Goal: Obtain resource: Download file/media

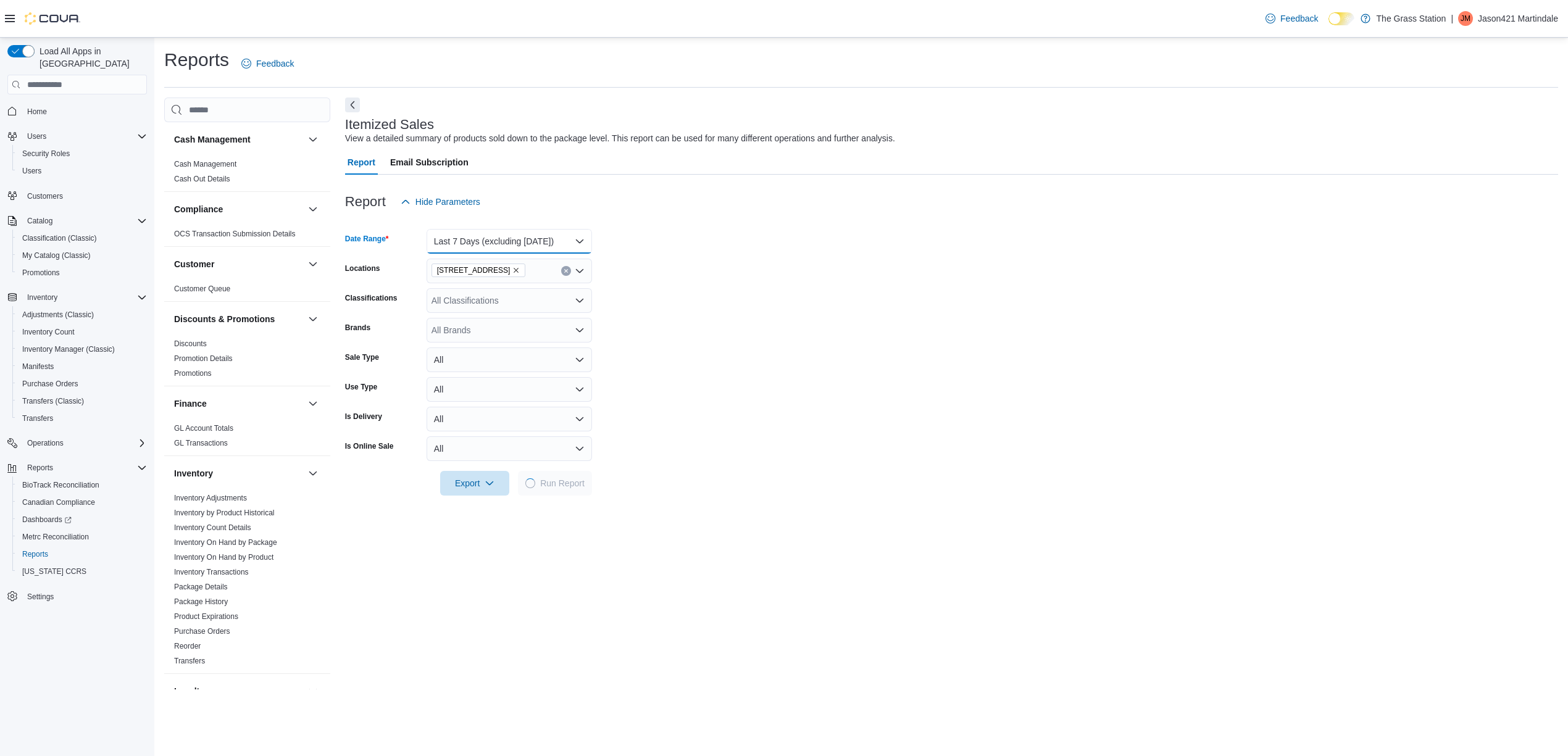
click at [586, 230] on button "Last 7 Days (excluding [DATE])" at bounding box center [509, 241] width 165 height 25
click at [484, 300] on span "Last Month" at bounding box center [516, 303] width 141 height 15
click at [673, 371] on form "Date Range Last Month Locations 928 E. Main St Classifications All Classificati…" at bounding box center [951, 355] width 1213 height 281
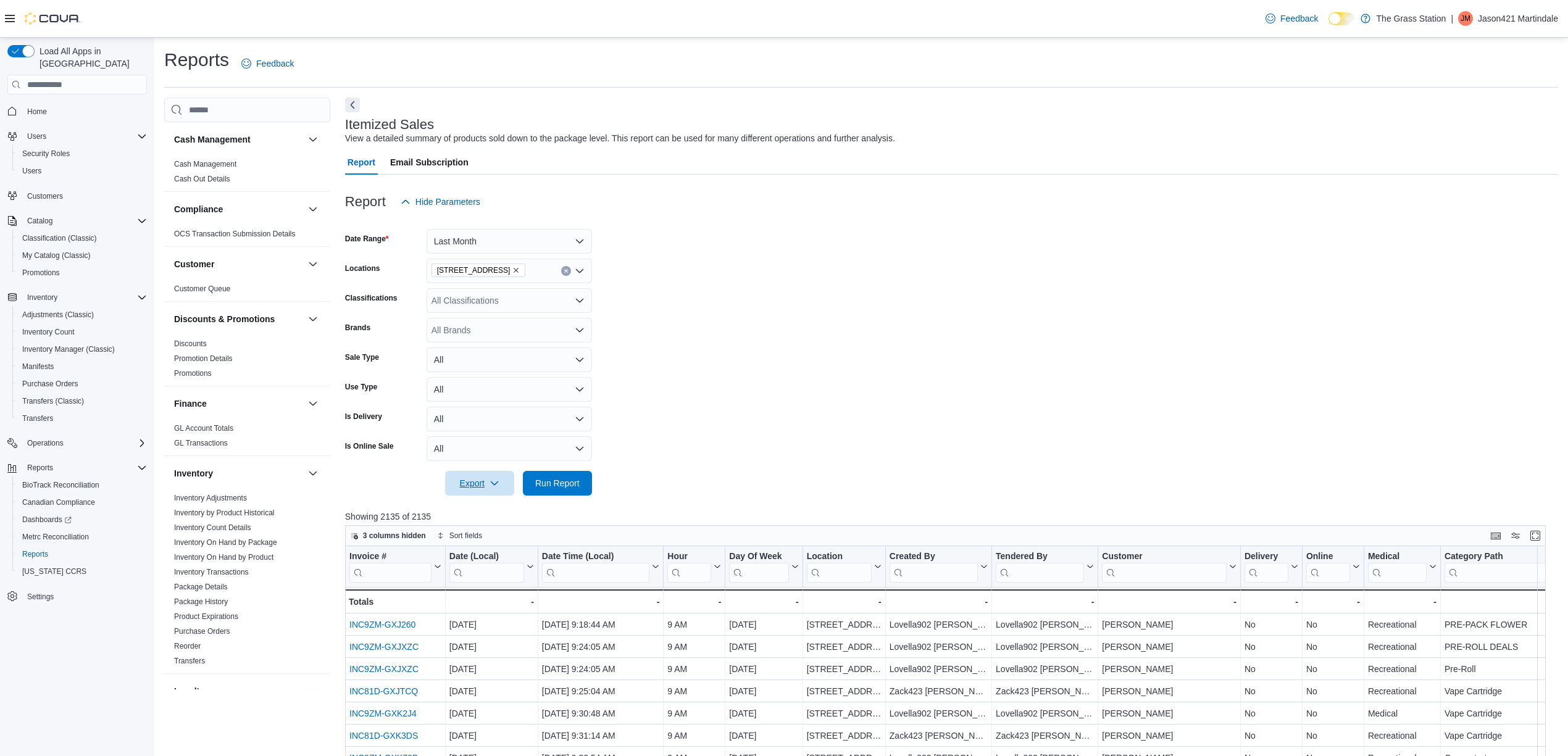
click at [492, 480] on icon "button" at bounding box center [494, 484] width 10 height 10
click at [489, 504] on span "Export to Excel" at bounding box center [481, 508] width 55 height 10
click at [831, 370] on form "Date Range Last Month Locations 928 E. Main St Classifications All Classificati…" at bounding box center [951, 355] width 1213 height 281
click at [576, 242] on button "Last 7 Days (excluding [DATE])" at bounding box center [509, 241] width 165 height 25
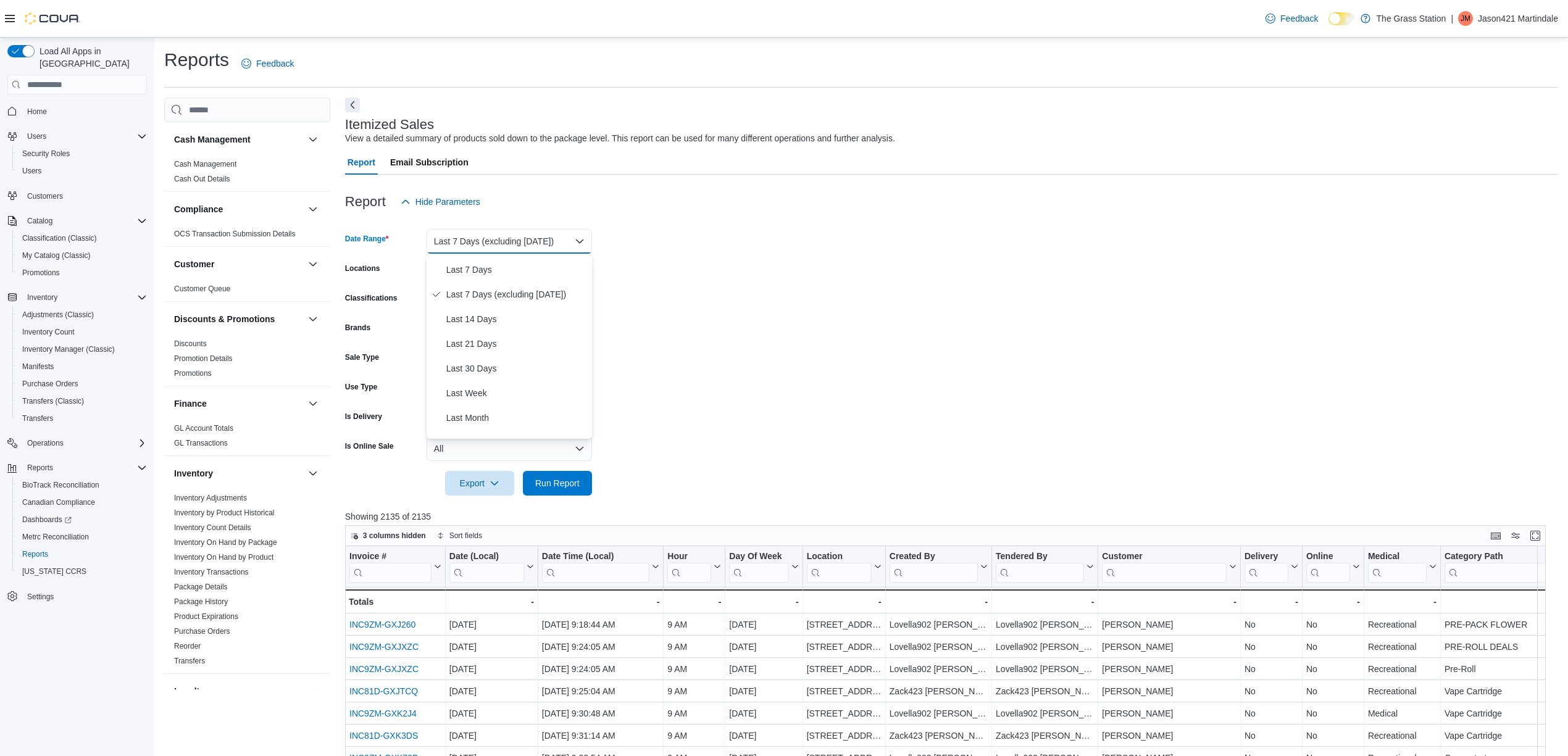
scroll to position [164, 0]
click at [485, 319] on span "Last Month" at bounding box center [516, 324] width 141 height 15
click at [660, 461] on div at bounding box center [951, 466] width 1213 height 10
click at [570, 479] on span "Run Report" at bounding box center [557, 483] width 45 height 12
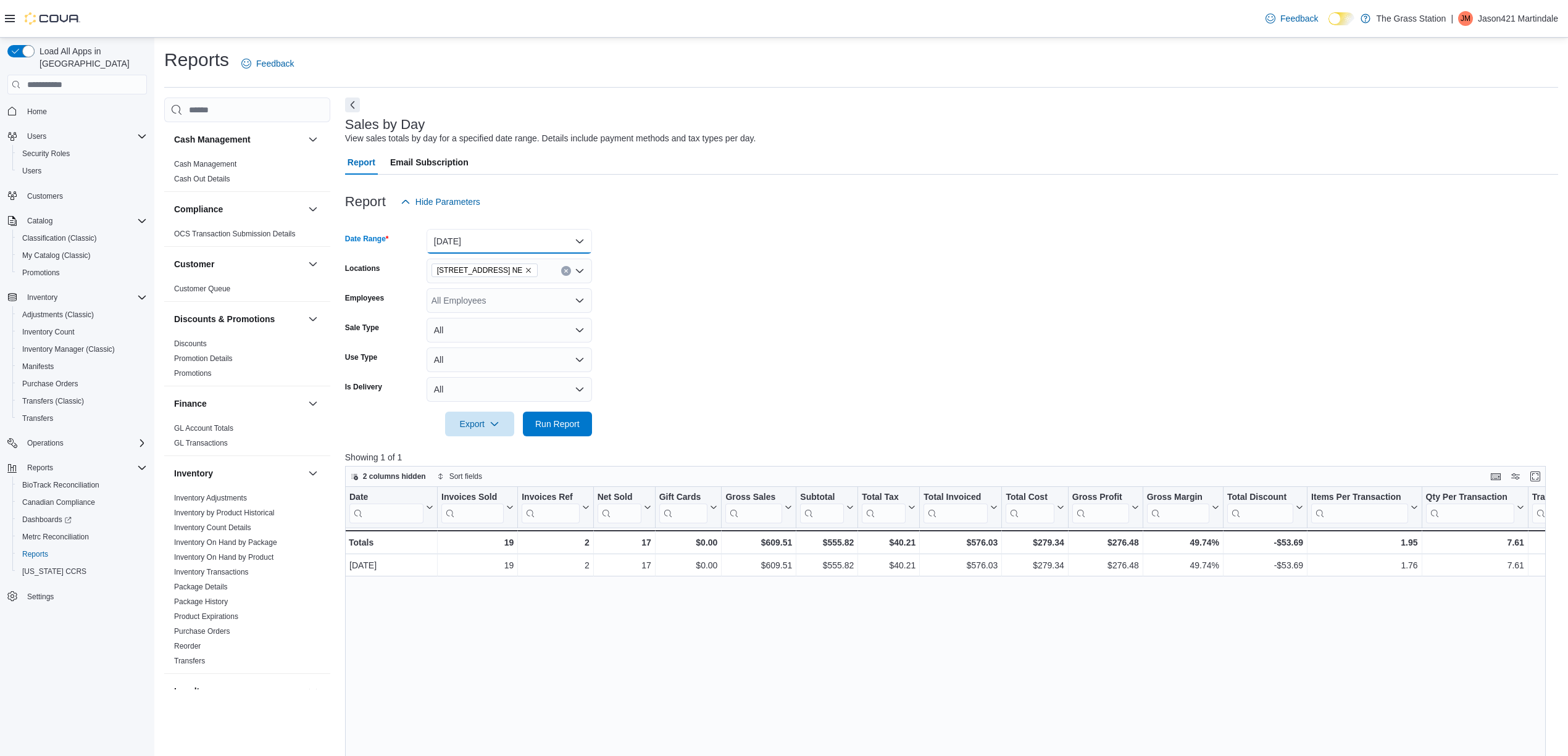
click at [578, 239] on button "[DATE]" at bounding box center [509, 241] width 165 height 25
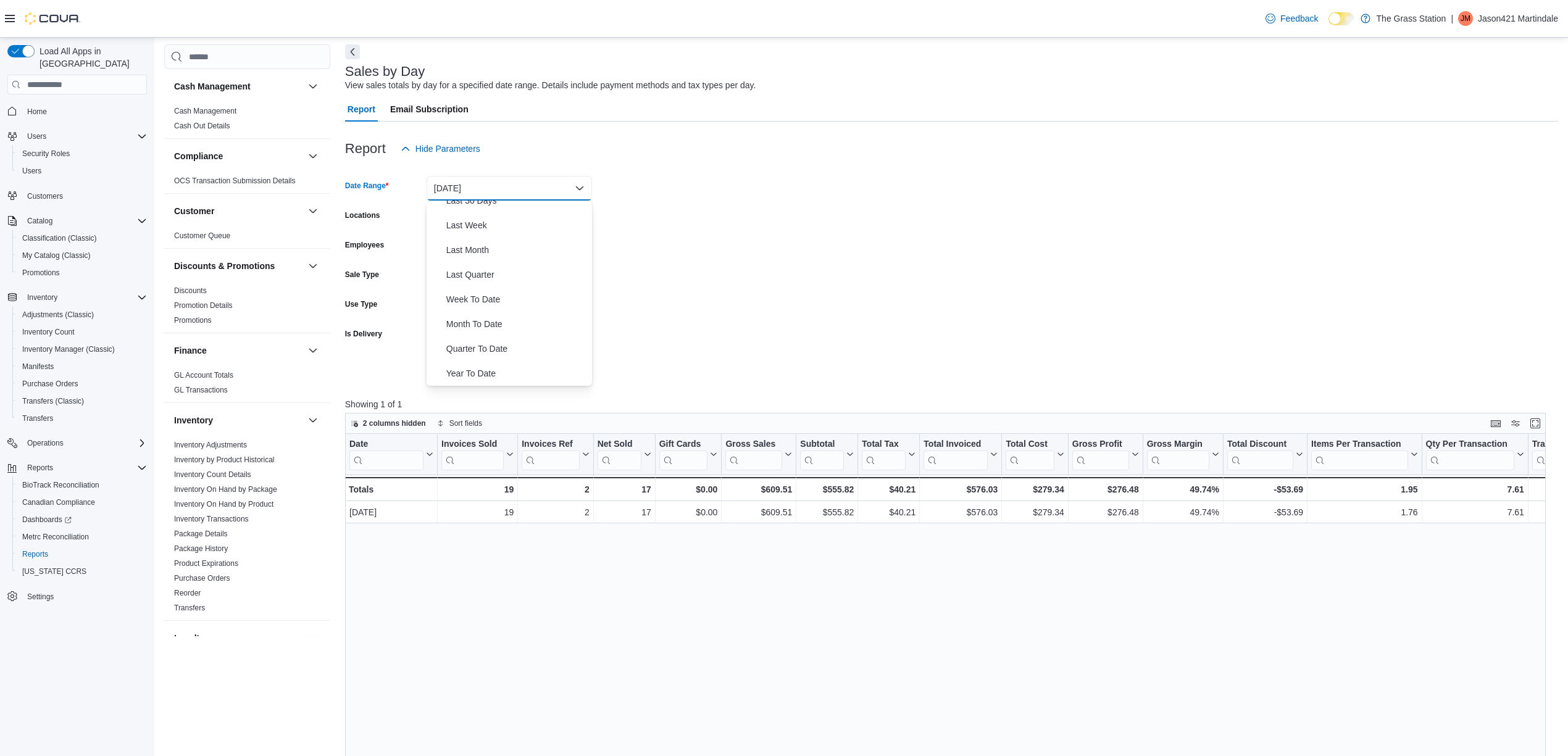
scroll to position [82, 0]
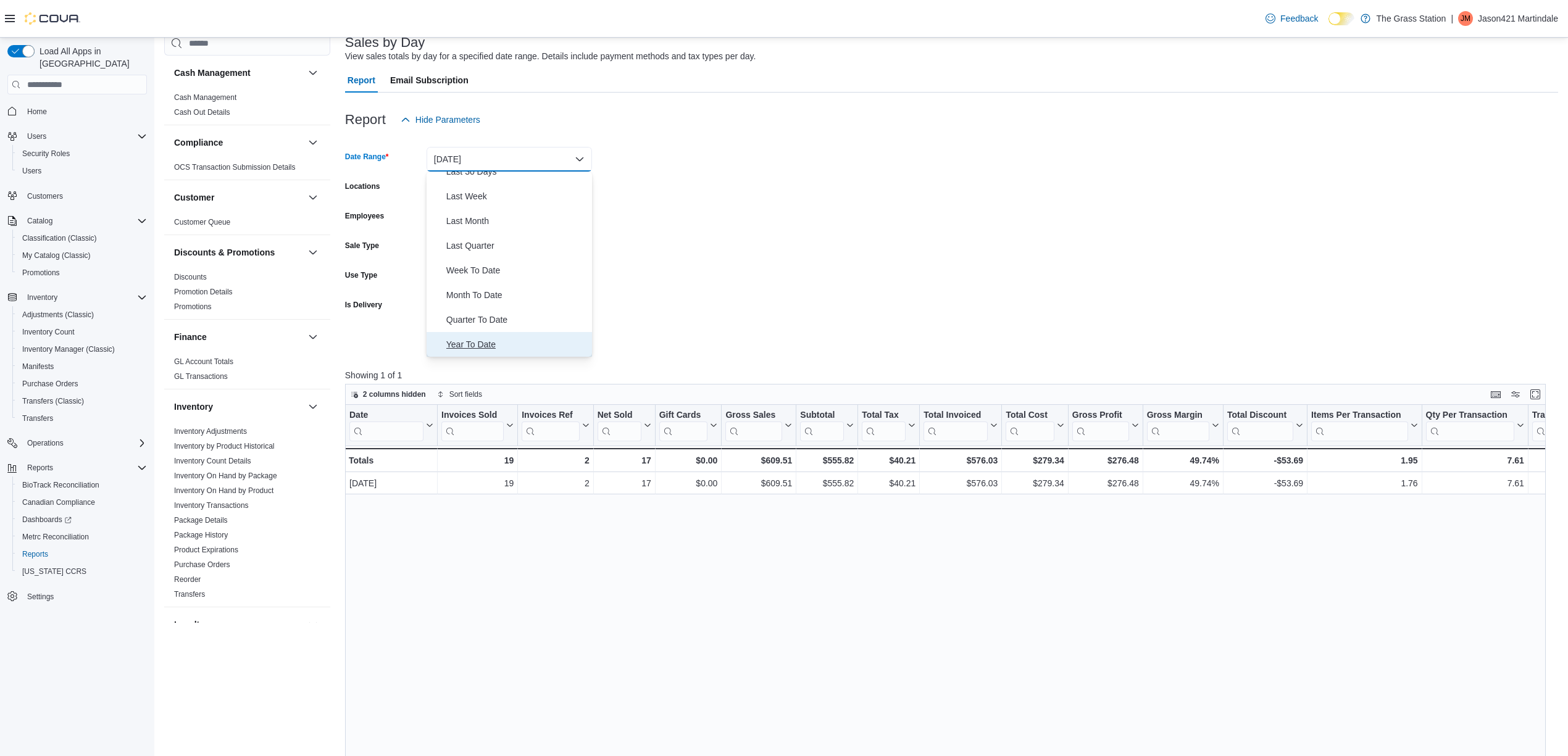
click at [497, 339] on span "Year To Date" at bounding box center [516, 344] width 141 height 15
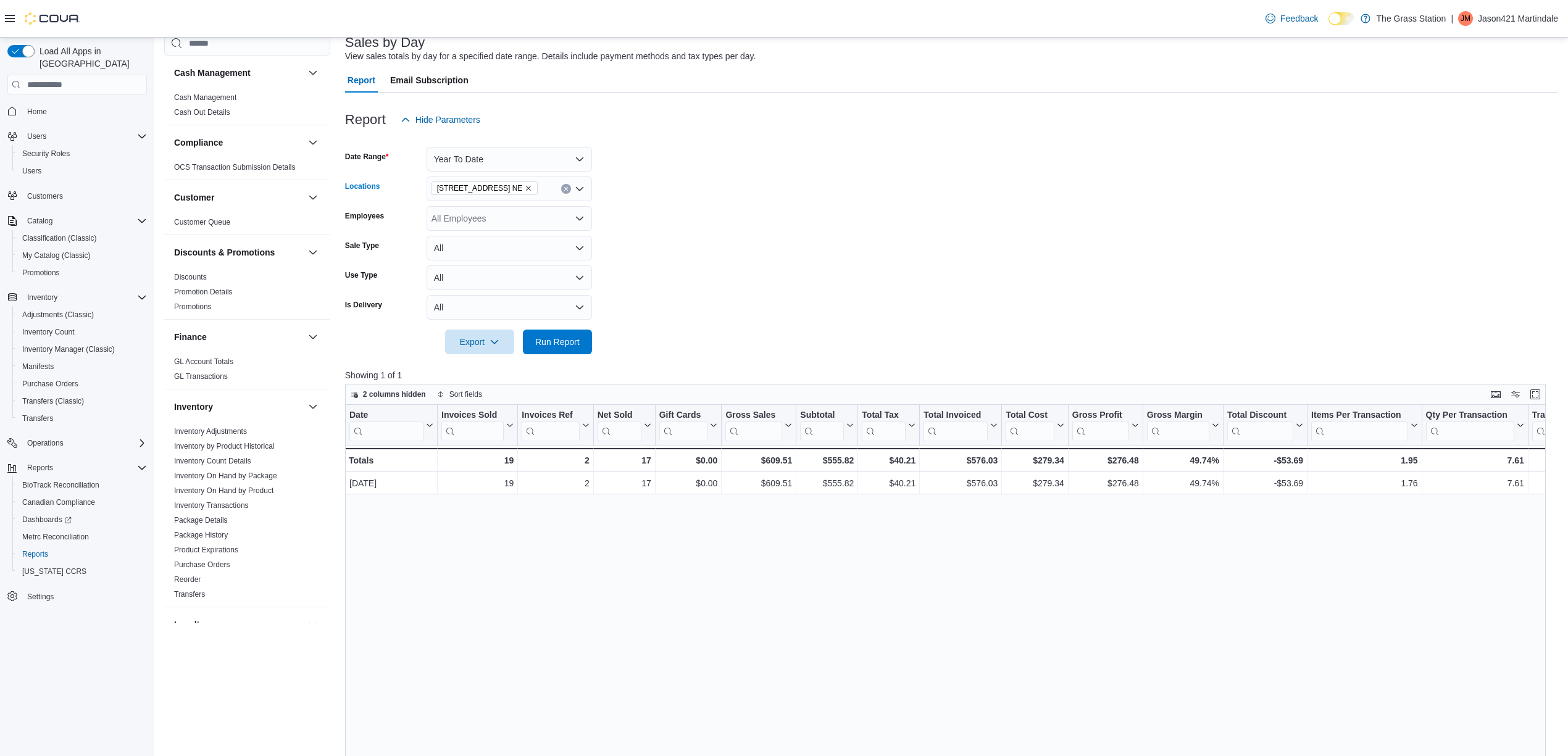
click at [522, 189] on span "[STREET_ADDRESS] NE" at bounding box center [485, 188] width 107 height 13
click at [504, 223] on span "[STREET_ADDRESS]" at bounding box center [496, 227] width 85 height 12
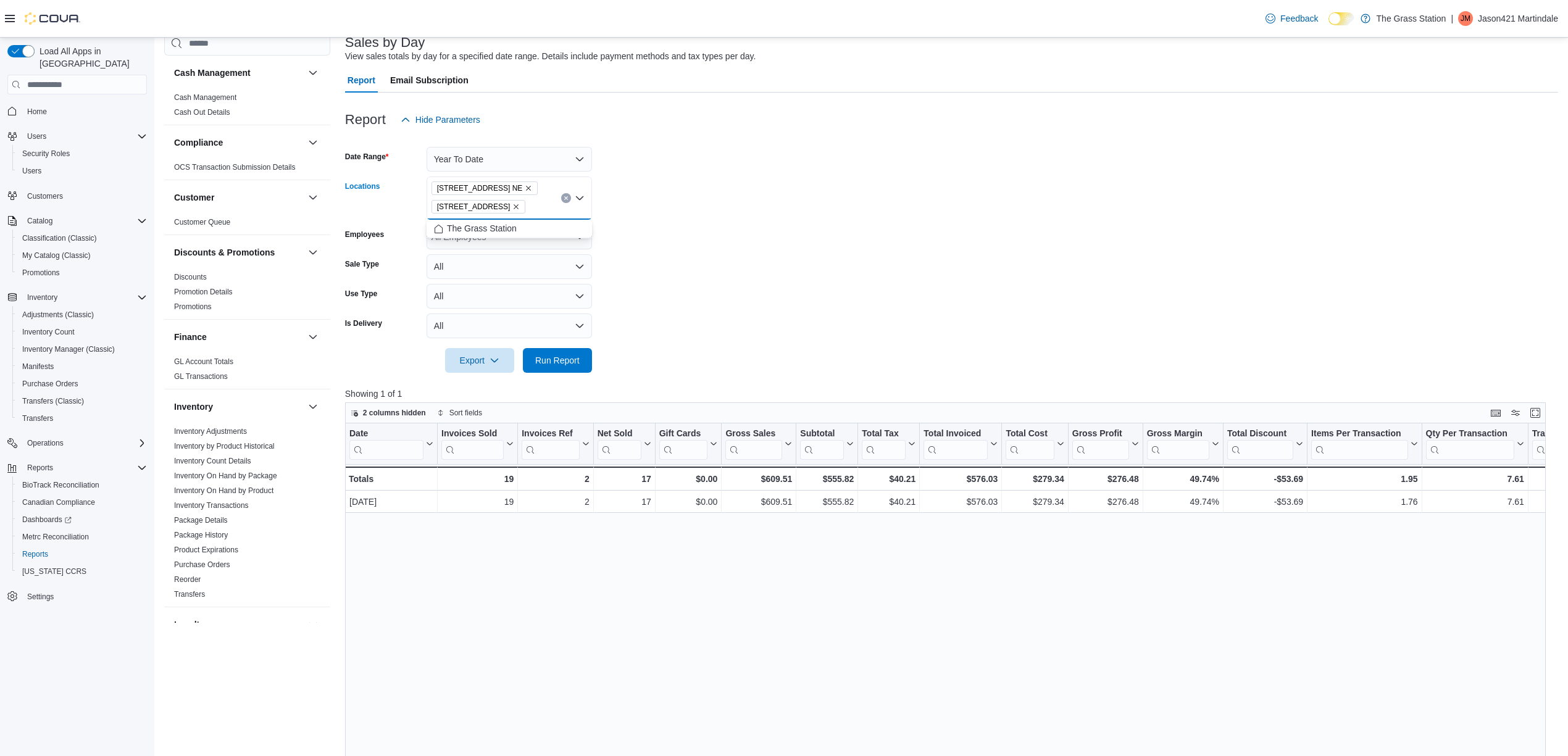
click at [524, 188] on icon "Remove 8920 Menaul Blvd. NE from selection in this group" at bounding box center [528, 188] width 8 height 8
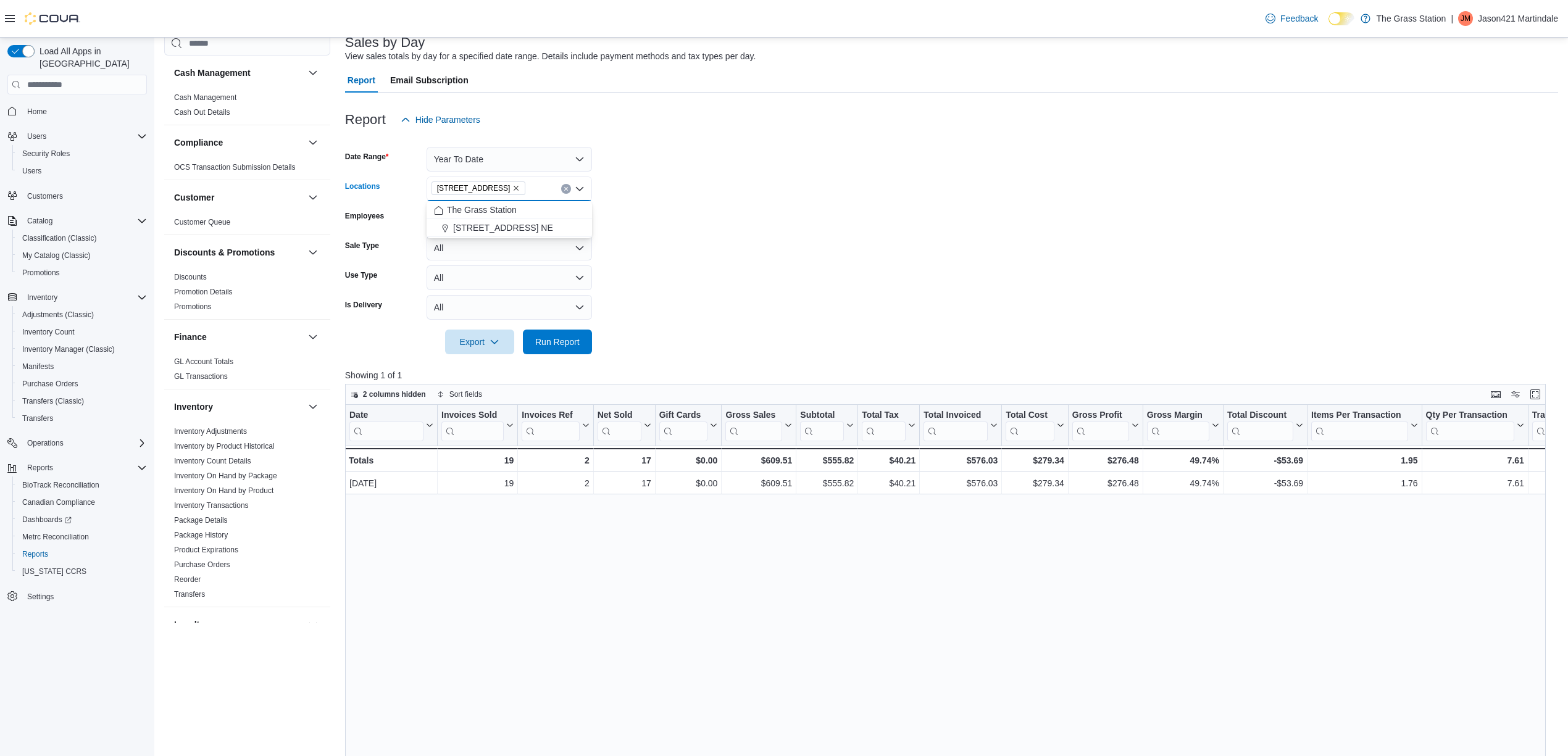
click at [680, 298] on form "Date Range Year To Date Locations 928 E. Main St Combo box. Selected. 928 E. Ma…" at bounding box center [951, 243] width 1213 height 222
click at [562, 342] on span "Run Report" at bounding box center [557, 342] width 45 height 12
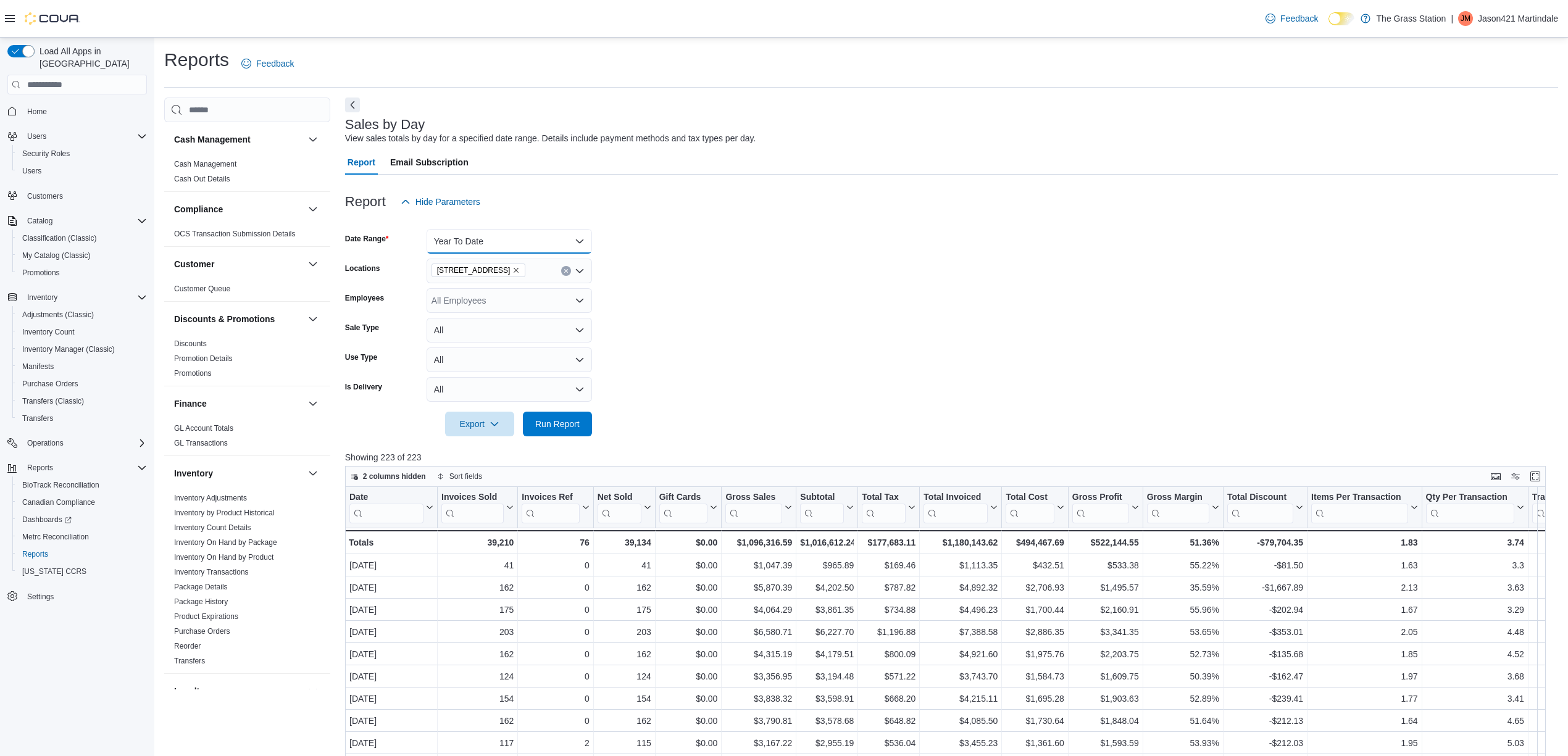
click at [554, 235] on button "Year To Date" at bounding box center [509, 241] width 165 height 25
click at [486, 393] on button "Quarter To Date" at bounding box center [509, 402] width 165 height 25
click at [583, 420] on span "Run Report" at bounding box center [557, 424] width 54 height 25
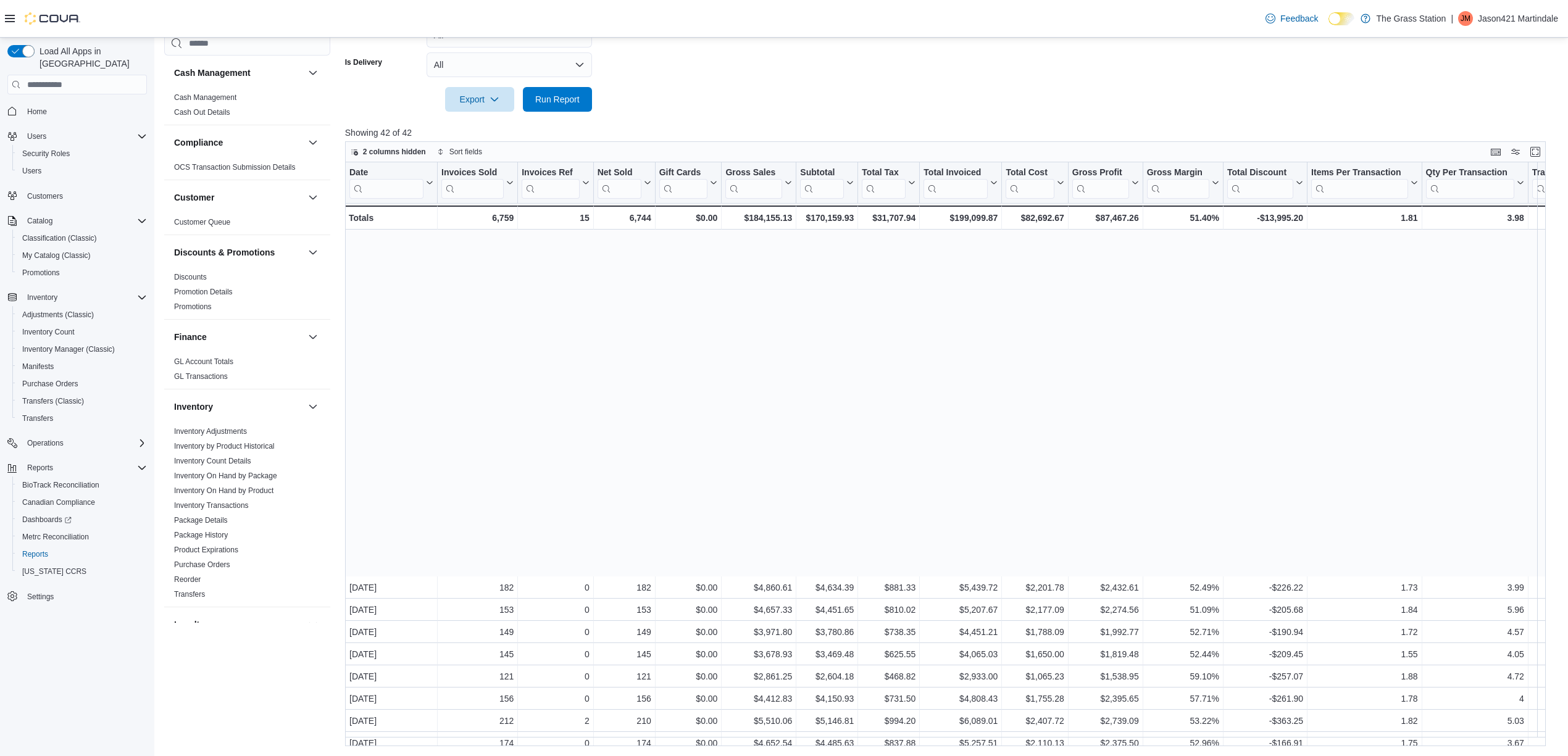
scroll to position [425, 0]
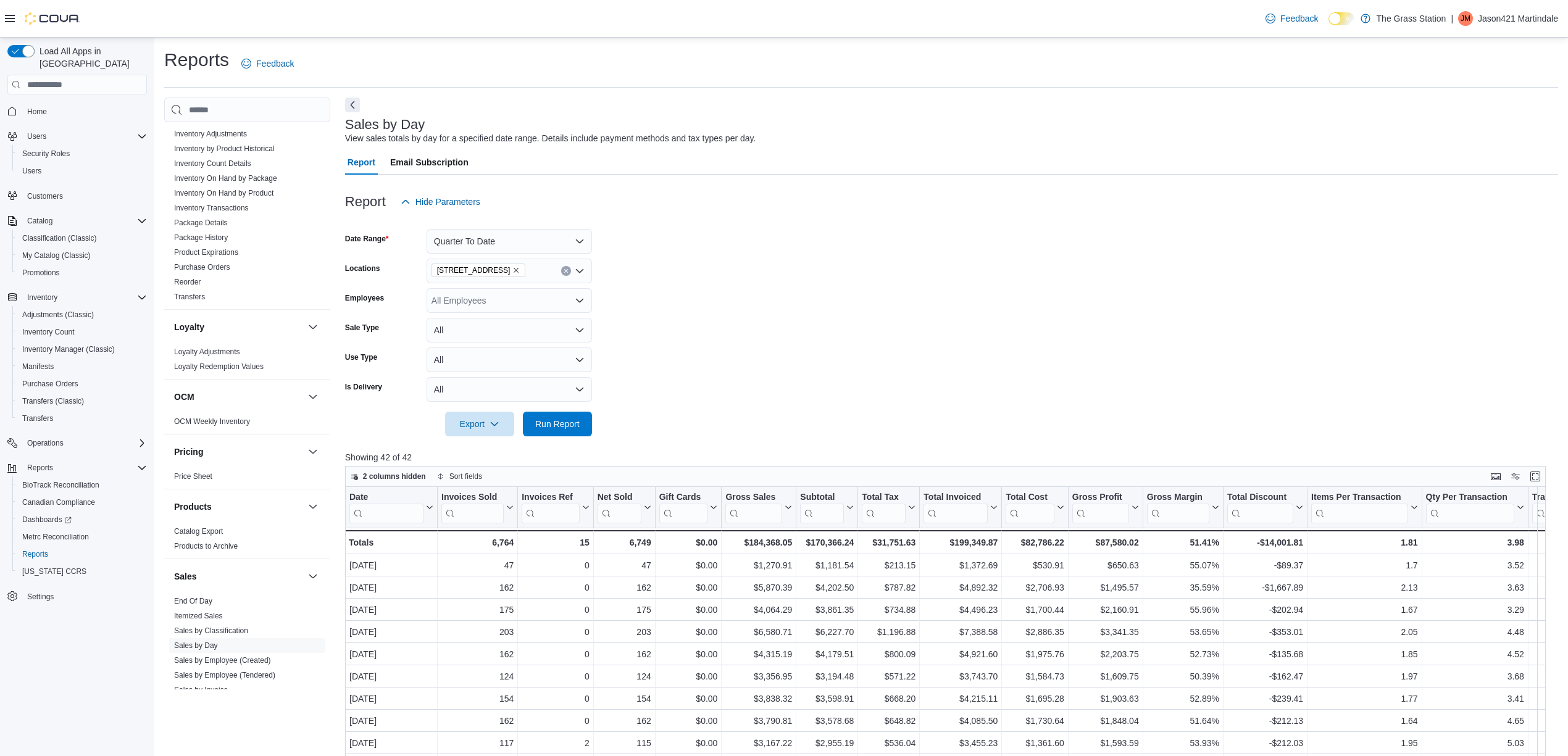
scroll to position [621, 0]
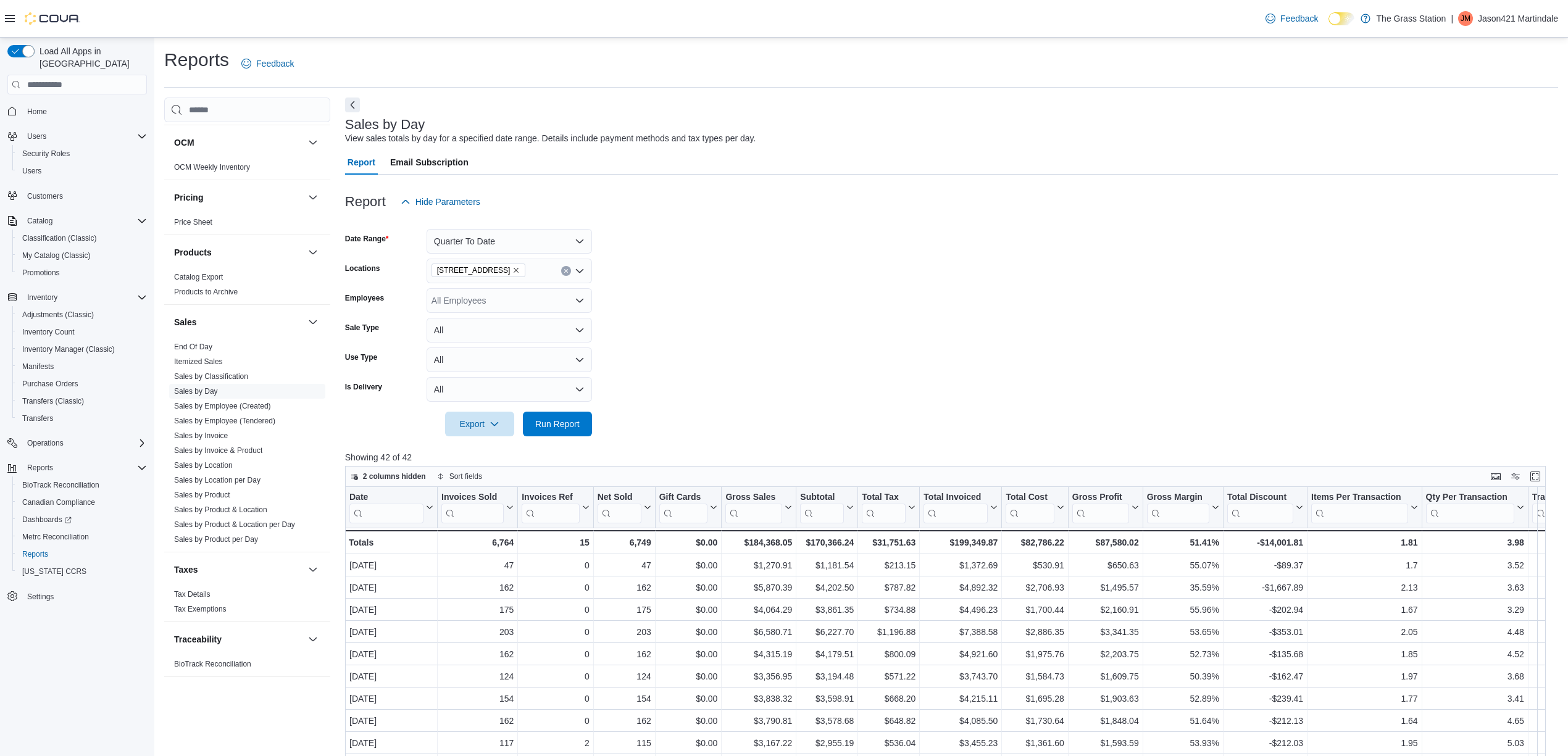
drag, startPoint x: 230, startPoint y: 475, endPoint x: 283, endPoint y: 479, distance: 53.2
click at [230, 476] on link "Sales by Location per Day" at bounding box center [218, 480] width 87 height 9
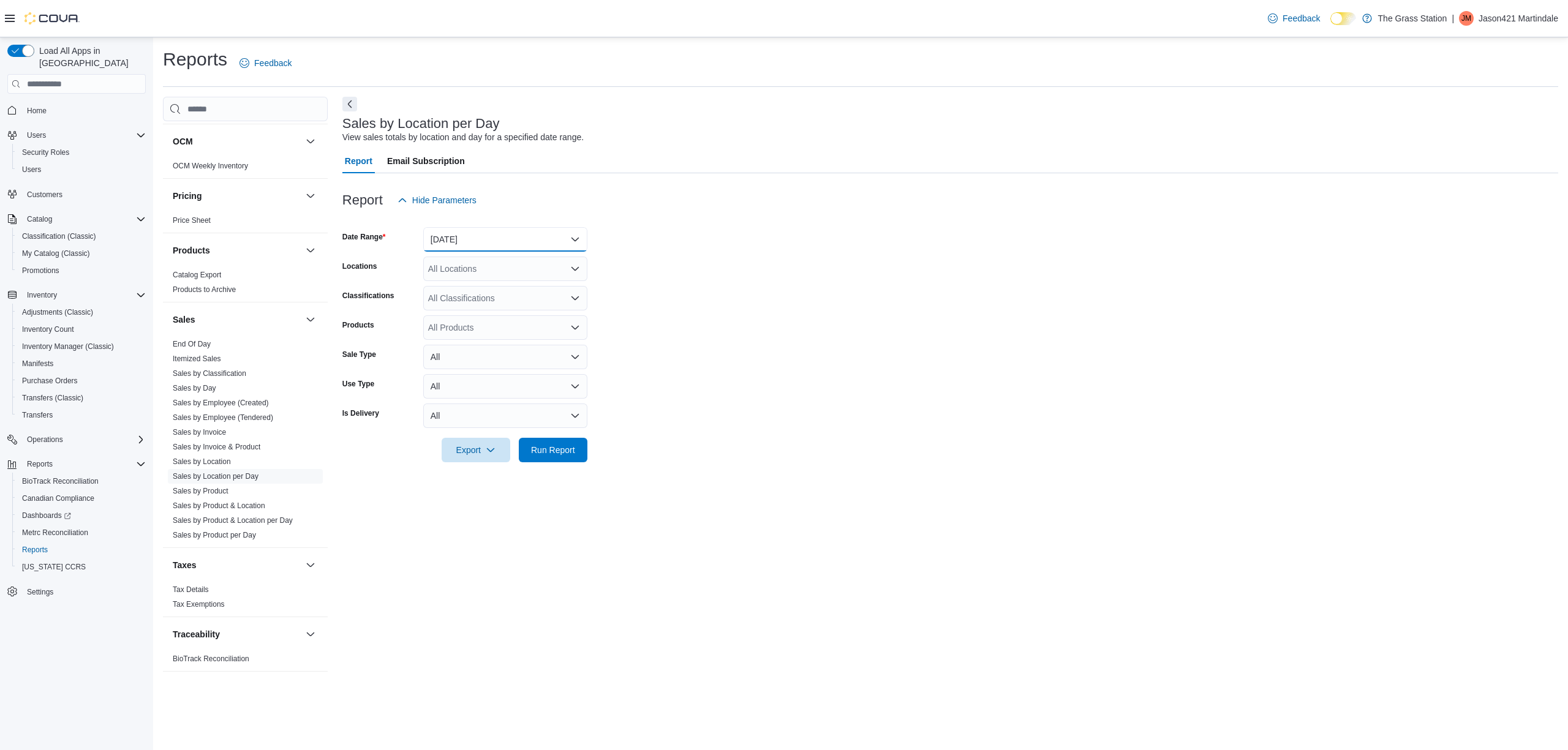
click at [480, 241] on button "[DATE]" at bounding box center [505, 239] width 164 height 25
click at [476, 281] on span "[DATE]" at bounding box center [512, 288] width 140 height 15
click at [610, 329] on form "Date Range [DATE] Locations All Locations Classifications All Classifications P…" at bounding box center [950, 338] width 1216 height 250
click at [562, 442] on span "Run Report" at bounding box center [553, 450] width 54 height 25
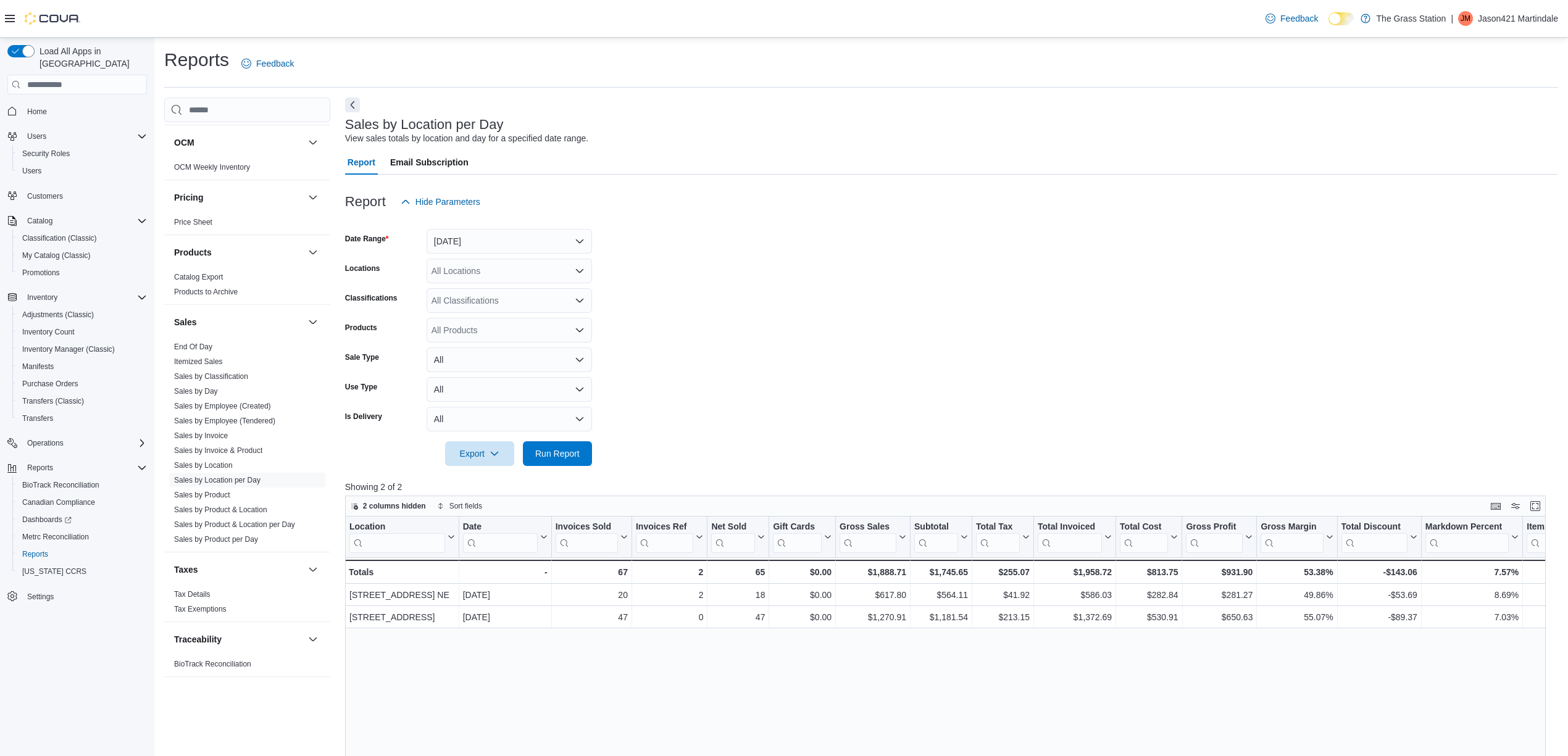
click at [216, 361] on link "Itemized Sales" at bounding box center [199, 362] width 49 height 9
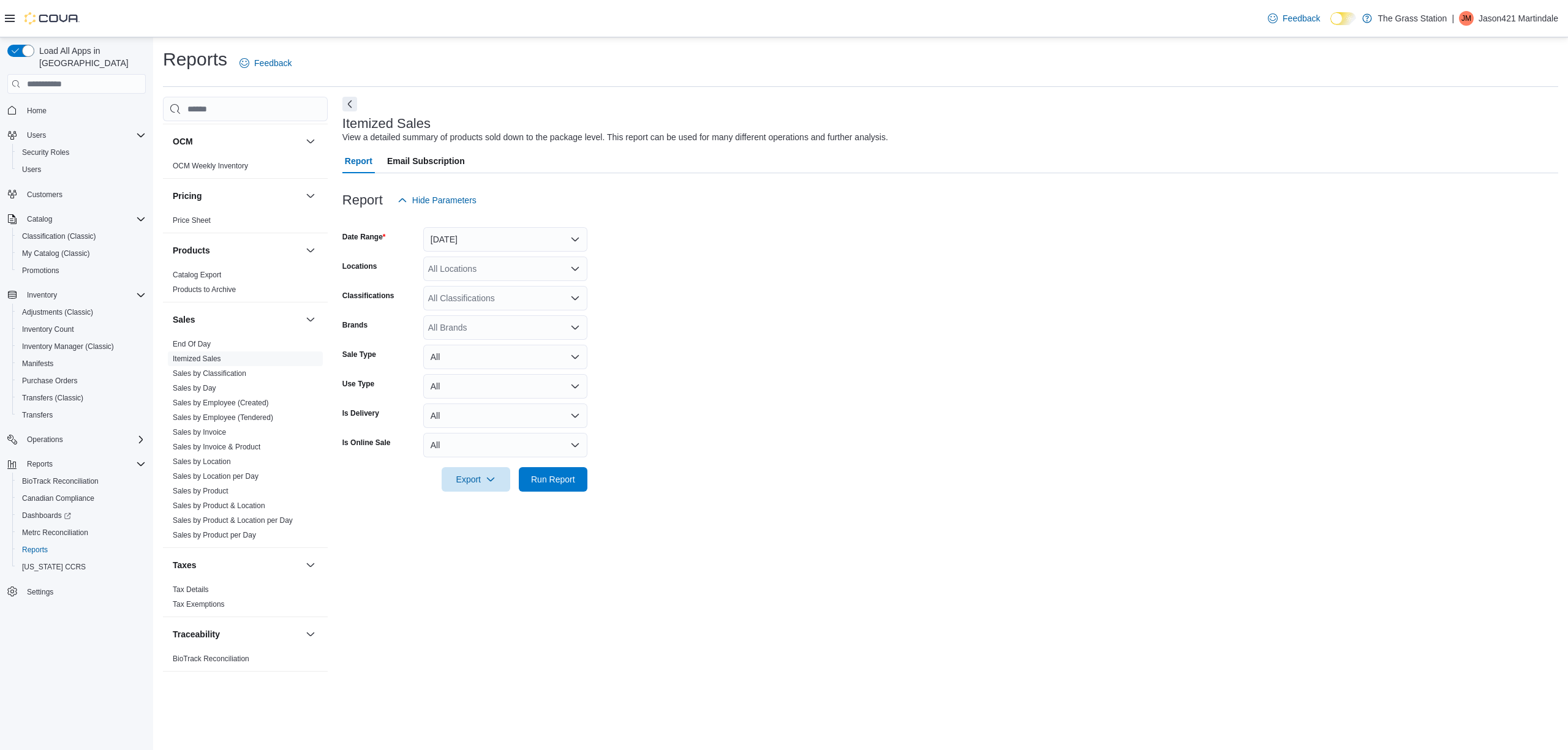
click at [570, 266] on icon "Open list of options" at bounding box center [575, 269] width 10 height 10
click at [511, 307] on span "[STREET_ADDRESS] NE" at bounding box center [499, 307] width 99 height 12
click at [653, 379] on form "Date Range [DATE] Locations [STREET_ADDRESS] NE Combo box. Selected. [STREET_AD…" at bounding box center [950, 352] width 1216 height 279
click at [561, 479] on span "Run Report" at bounding box center [553, 479] width 44 height 12
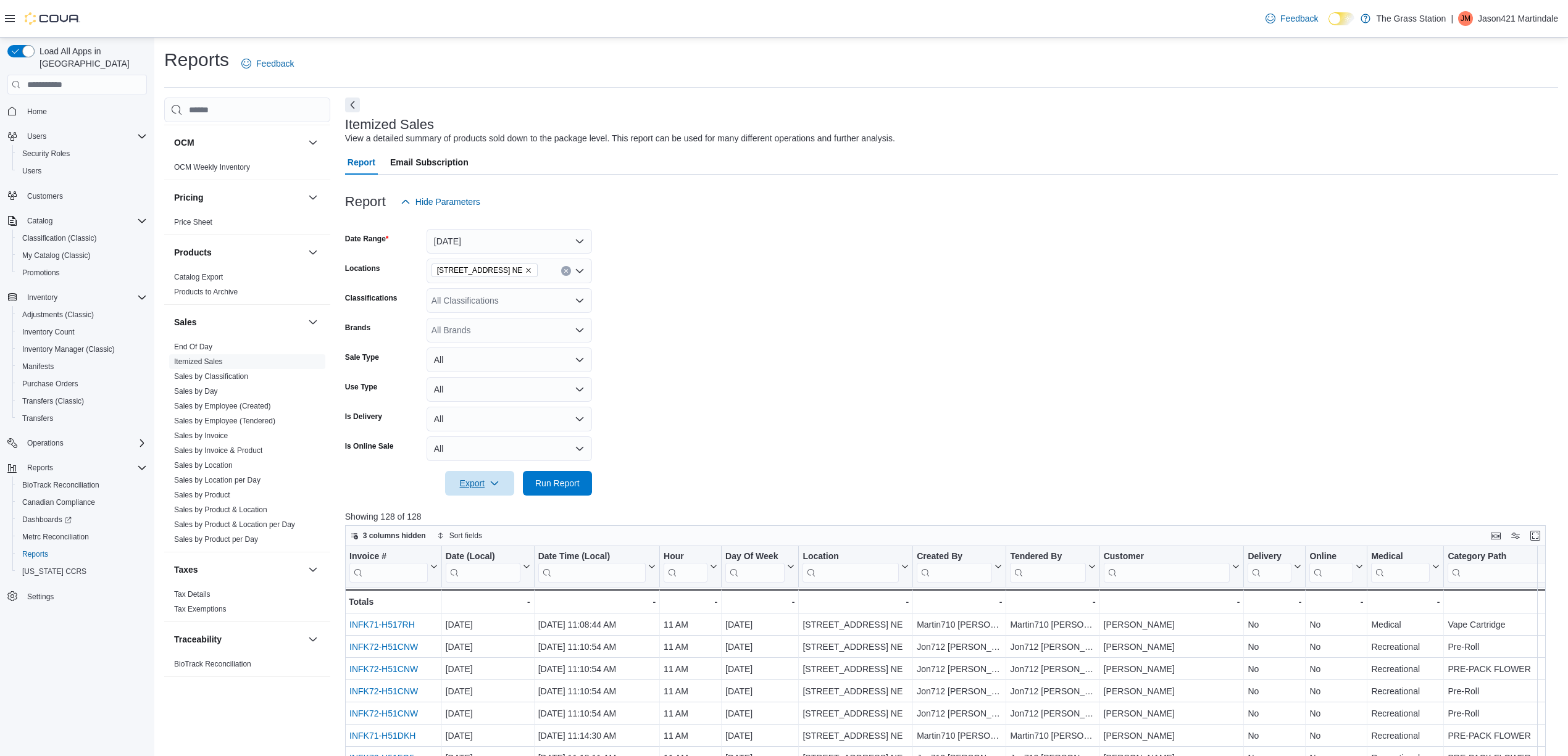
click at [482, 486] on span "Export" at bounding box center [479, 483] width 54 height 25
click at [484, 507] on span "Export to Excel" at bounding box center [481, 508] width 55 height 10
click at [524, 270] on icon "Remove 8920 Menaul Blvd. NE from selection in this group" at bounding box center [528, 270] width 8 height 8
click at [500, 326] on span "[STREET_ADDRESS]" at bounding box center [496, 327] width 85 height 12
click at [624, 329] on form "Date Range [DATE] Locations [STREET_ADDRESS] Classifications All Classification…" at bounding box center [951, 355] width 1213 height 281
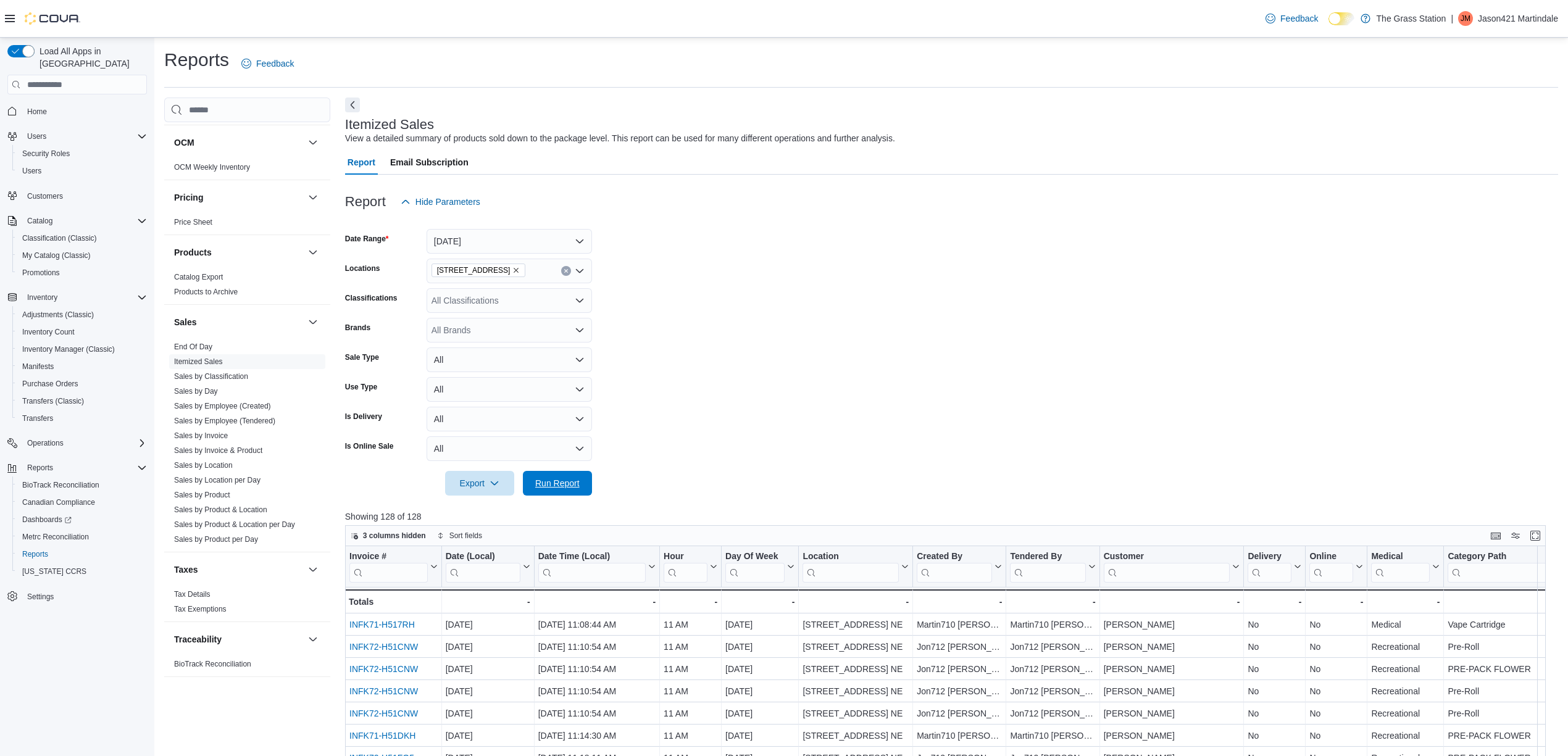
drag, startPoint x: 570, startPoint y: 486, endPoint x: 734, endPoint y: 472, distance: 164.6
click at [568, 487] on span "Run Report" at bounding box center [557, 483] width 45 height 12
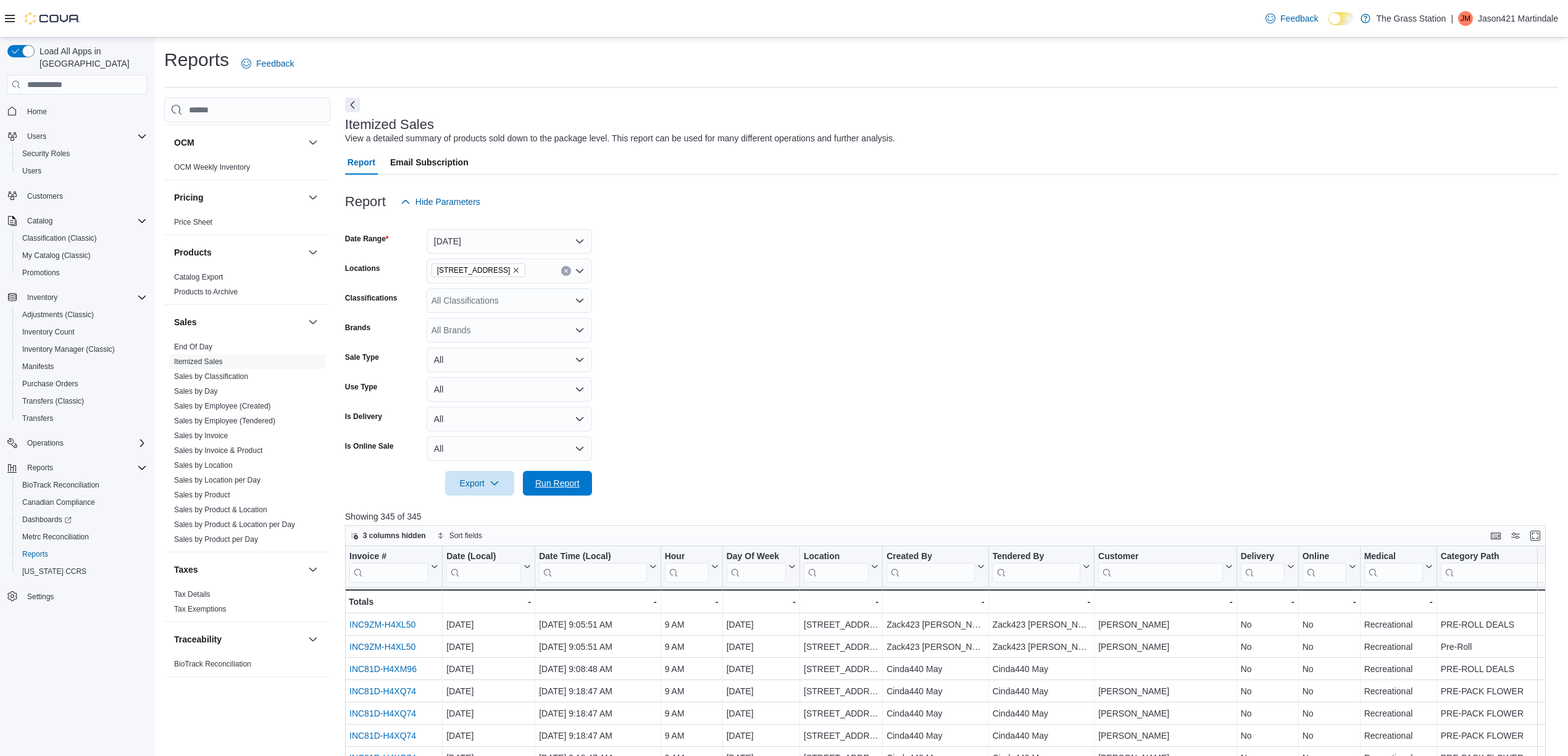
drag, startPoint x: 557, startPoint y: 484, endPoint x: 738, endPoint y: 468, distance: 181.7
click at [738, 468] on form "Date Range [DATE] Locations [STREET_ADDRESS] Classifications All Classification…" at bounding box center [951, 355] width 1213 height 281
click at [492, 480] on icon "button" at bounding box center [494, 484] width 10 height 10
click at [494, 509] on span "Export to Excel" at bounding box center [481, 508] width 55 height 10
